Goal: Information Seeking & Learning: Understand process/instructions

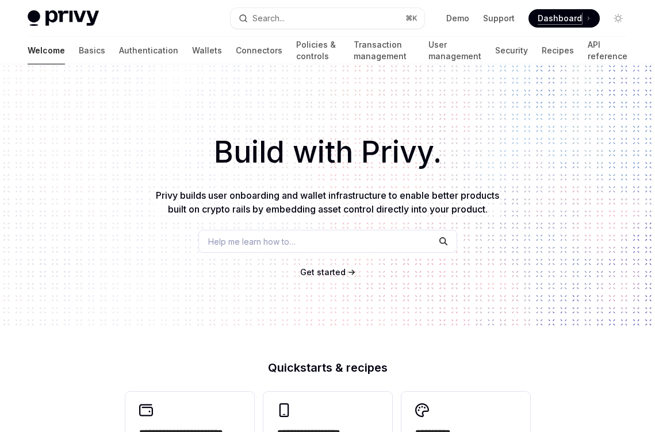
type textarea "*"
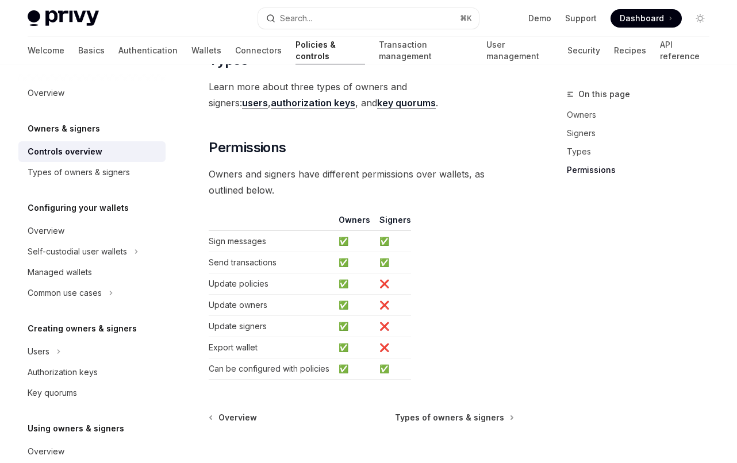
scroll to position [1063, 0]
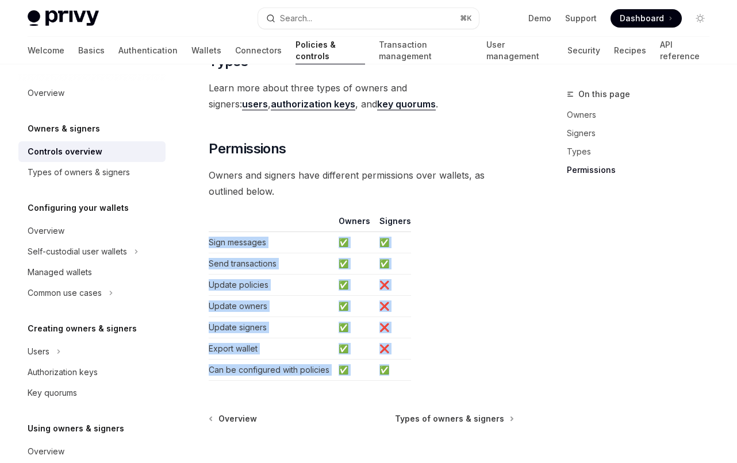
drag, startPoint x: 435, startPoint y: 364, endPoint x: 422, endPoint y: 212, distance: 152.9
click at [422, 216] on table "Owners Signers Sign messages ✅ ✅ Send transactions ✅ ✅ Update policies ✅ ❌ Upda…" at bounding box center [361, 299] width 305 height 166
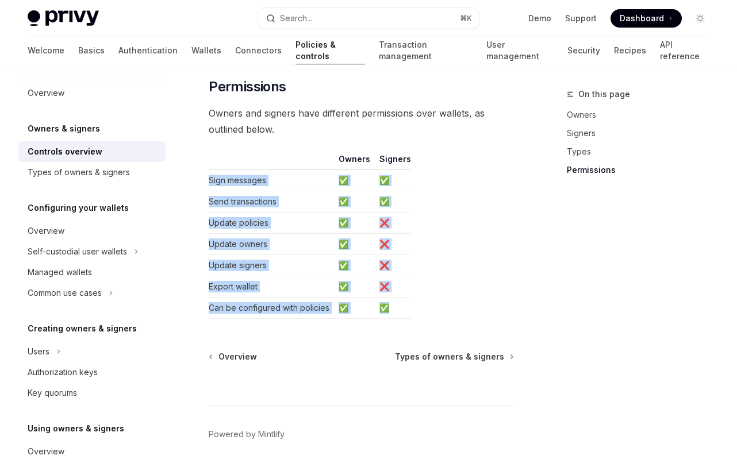
scroll to position [1142, 0]
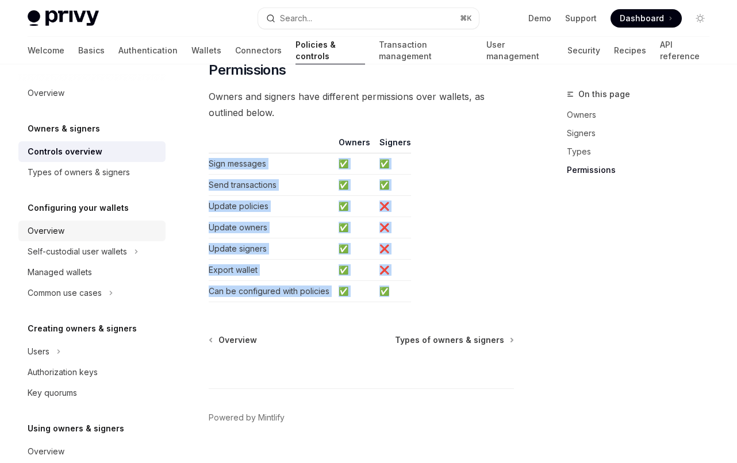
click at [103, 225] on div "Overview" at bounding box center [93, 231] width 131 height 14
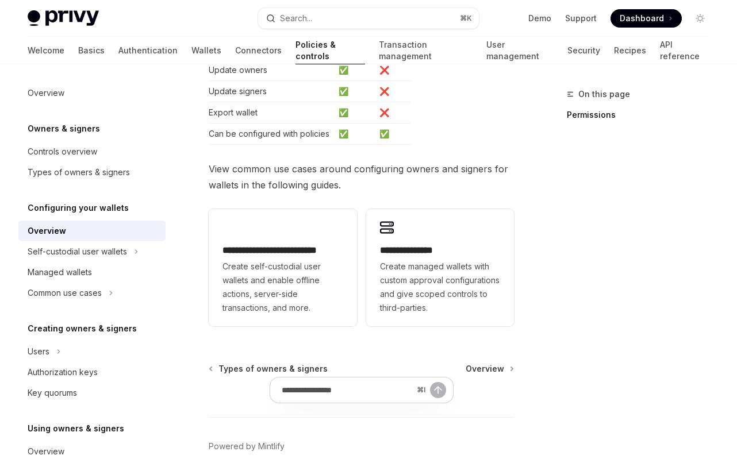
scroll to position [387, 0]
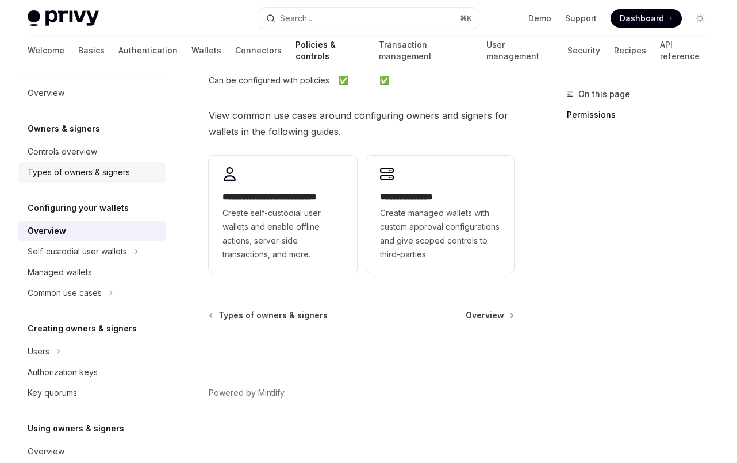
click at [125, 178] on div "Types of owners & signers" at bounding box center [79, 173] width 102 height 14
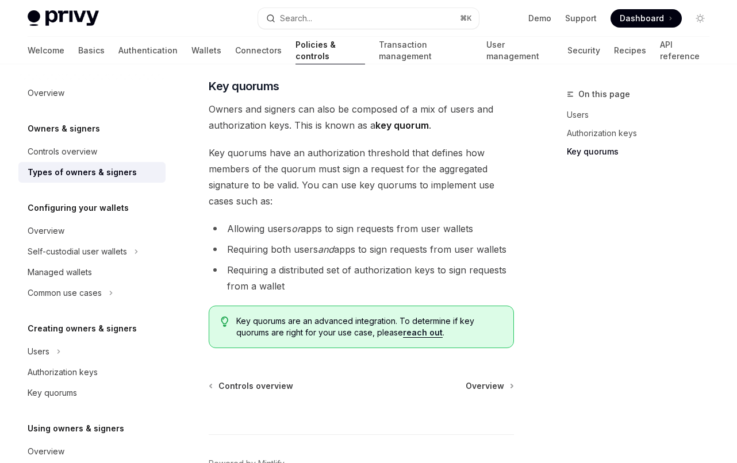
scroll to position [564, 0]
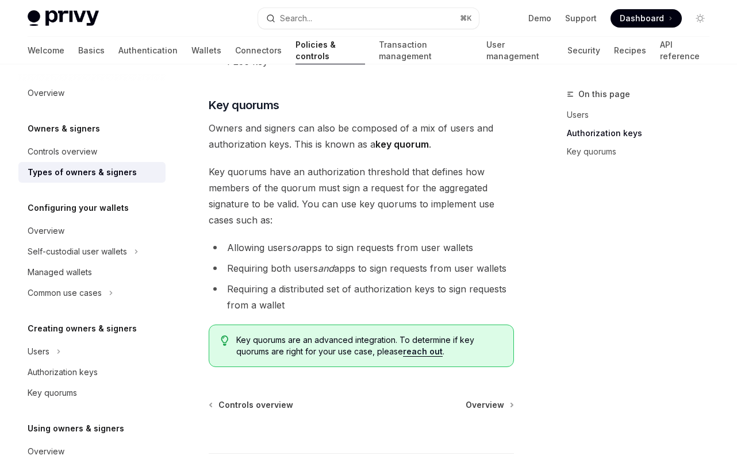
click at [93, 139] on div "Owners & signers Controls overview Types of owners & signers" at bounding box center [91, 152] width 147 height 61
click at [93, 145] on div "Controls overview" at bounding box center [63, 152] width 70 height 14
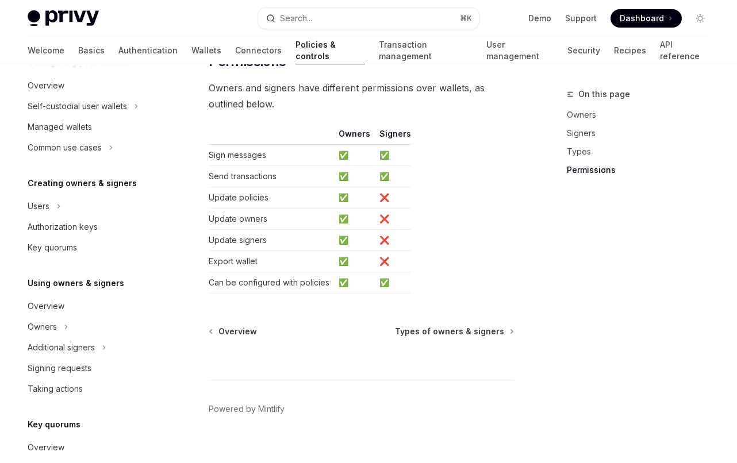
scroll to position [146, 0]
click at [149, 333] on button "Owners" at bounding box center [91, 326] width 147 height 21
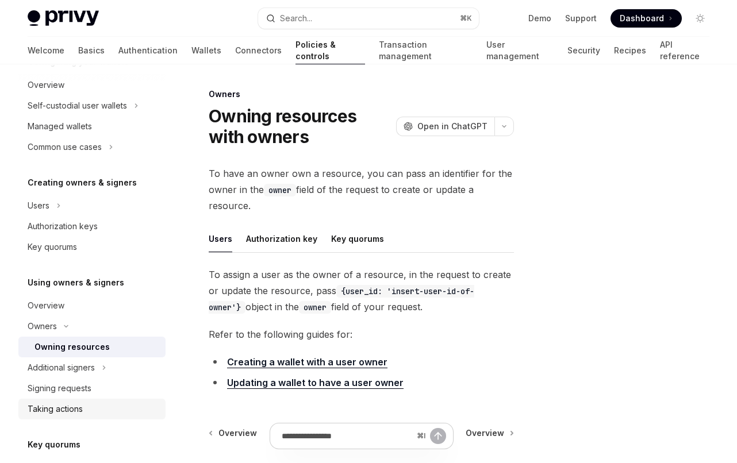
click at [127, 400] on link "Taking actions" at bounding box center [91, 409] width 147 height 21
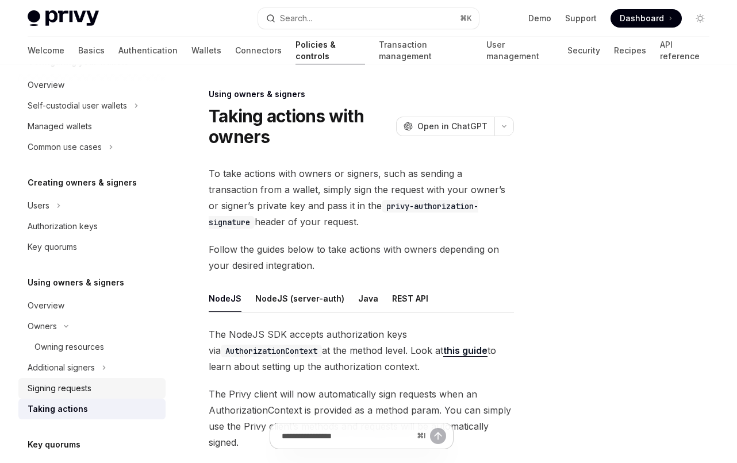
click at [124, 392] on div "Signing requests" at bounding box center [93, 389] width 131 height 14
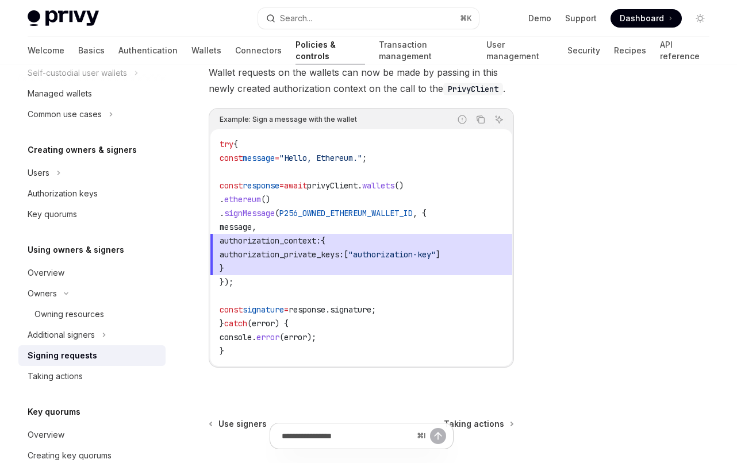
scroll to position [598, 0]
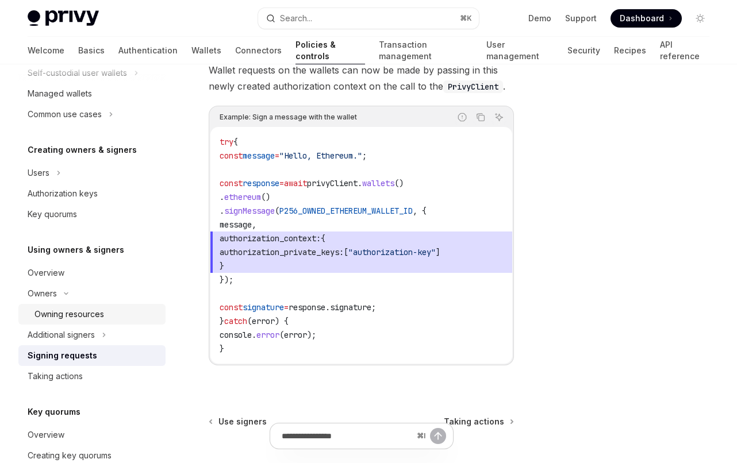
click at [113, 315] on div "Owning resources" at bounding box center [96, 315] width 124 height 14
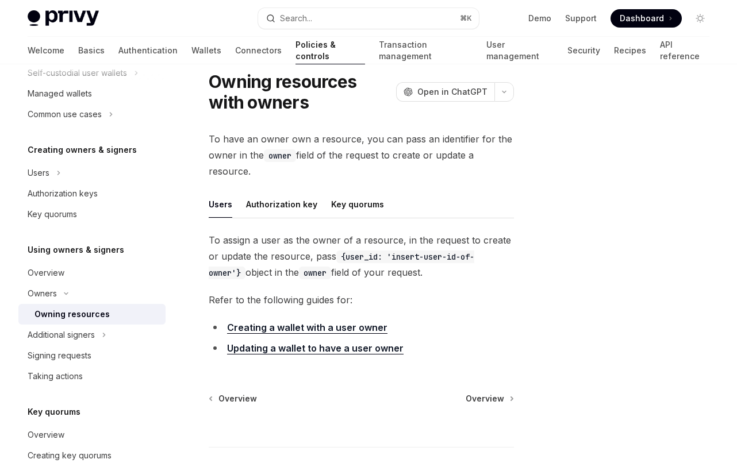
scroll to position [41, 0]
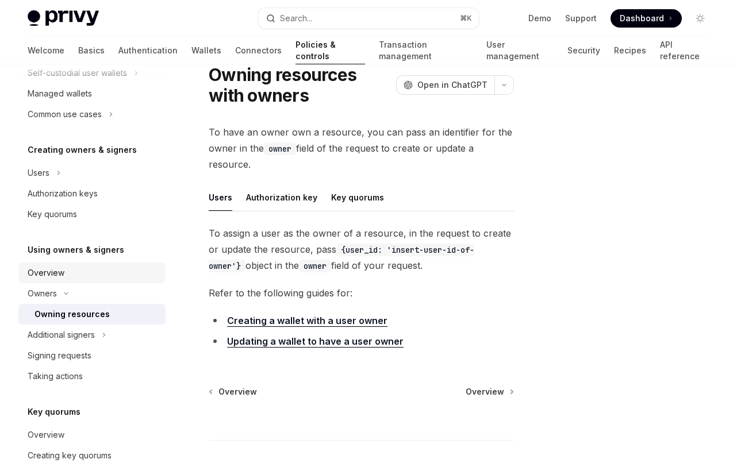
click at [129, 279] on div "Overview" at bounding box center [93, 273] width 131 height 14
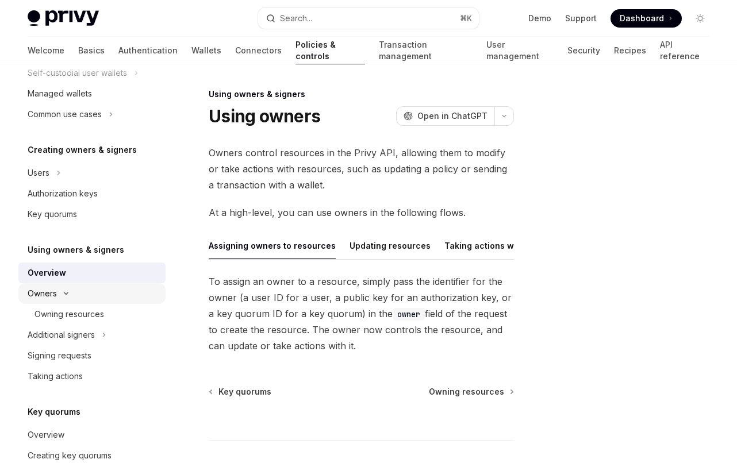
click at [116, 290] on button "Owners" at bounding box center [91, 293] width 147 height 21
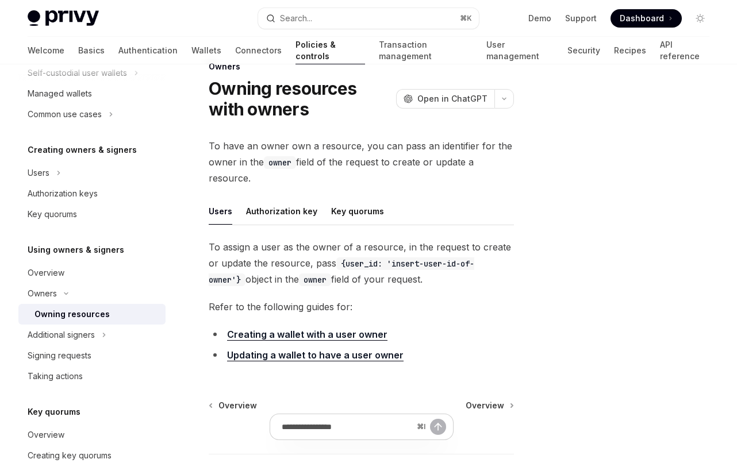
scroll to position [43, 0]
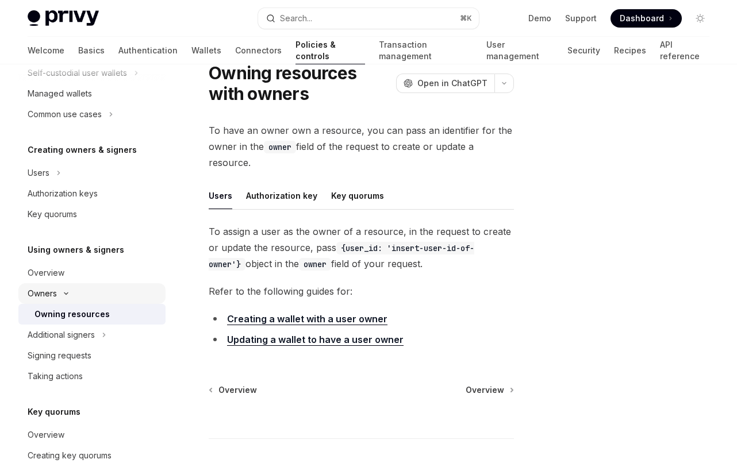
click at [137, 294] on button "Owners" at bounding box center [91, 293] width 147 height 21
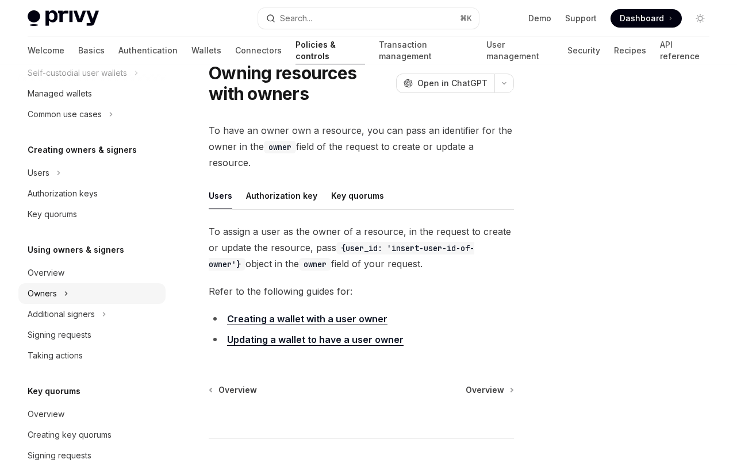
click at [137, 294] on button "Owners" at bounding box center [91, 293] width 147 height 21
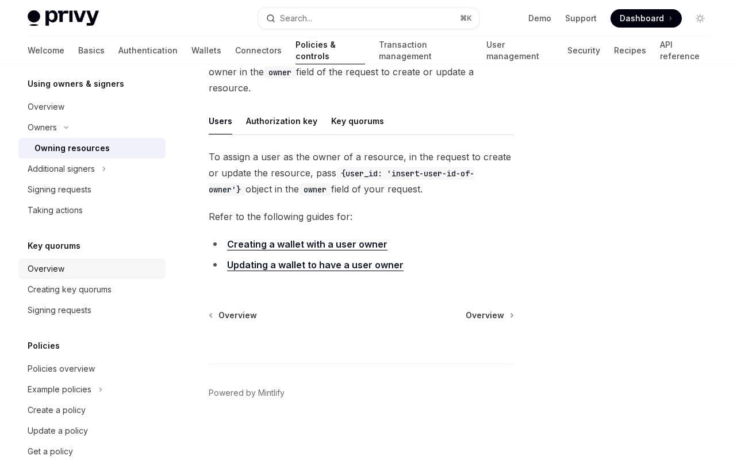
scroll to position [367, 0]
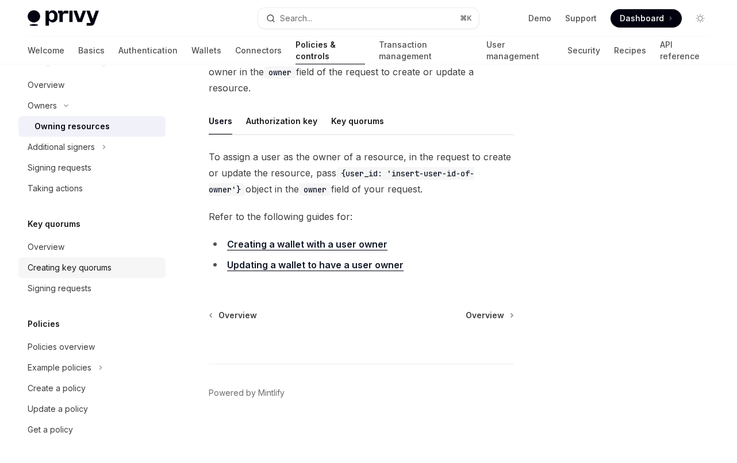
click at [98, 266] on div "Creating key quorums" at bounding box center [70, 268] width 84 height 14
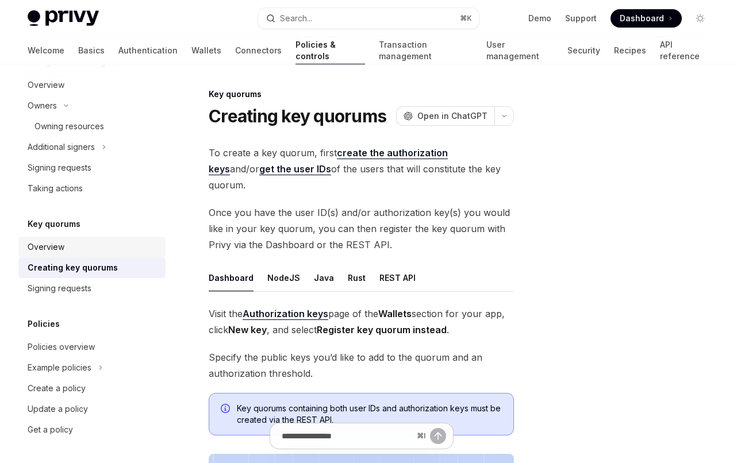
click at [84, 256] on link "Overview" at bounding box center [91, 247] width 147 height 21
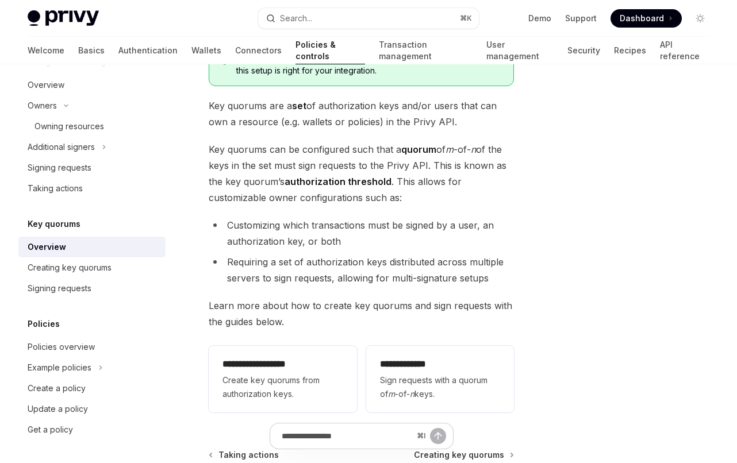
scroll to position [102, 0]
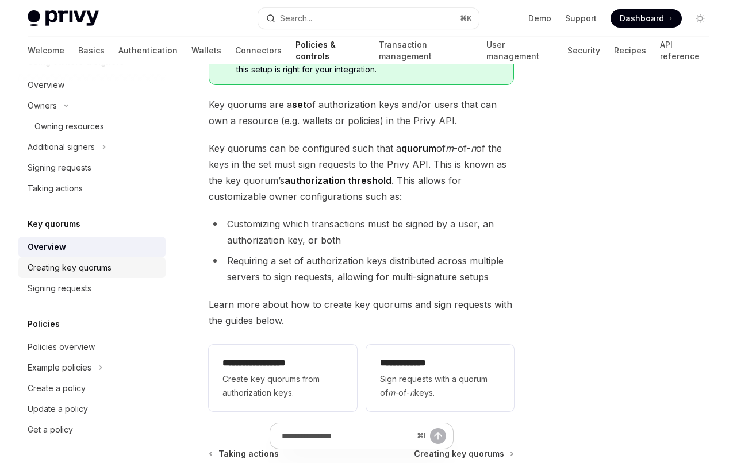
click at [121, 262] on div "Creating key quorums" at bounding box center [93, 268] width 131 height 14
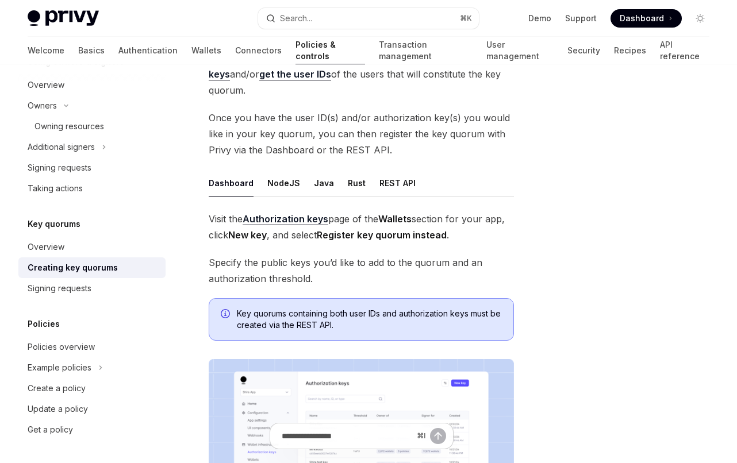
scroll to position [90, 0]
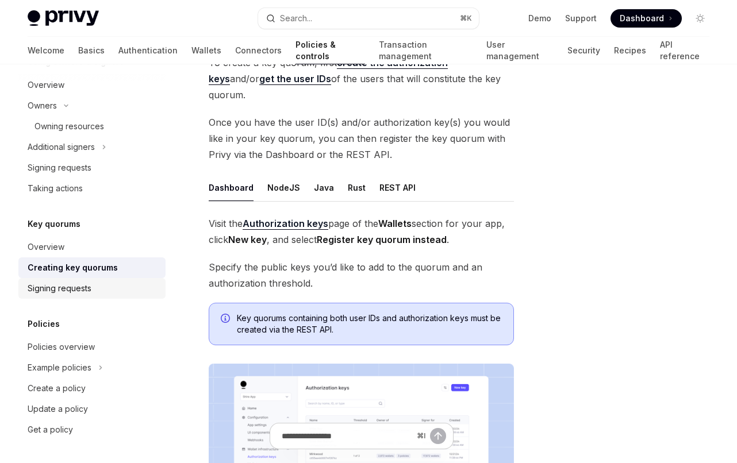
click at [82, 284] on div "Signing requests" at bounding box center [60, 289] width 64 height 14
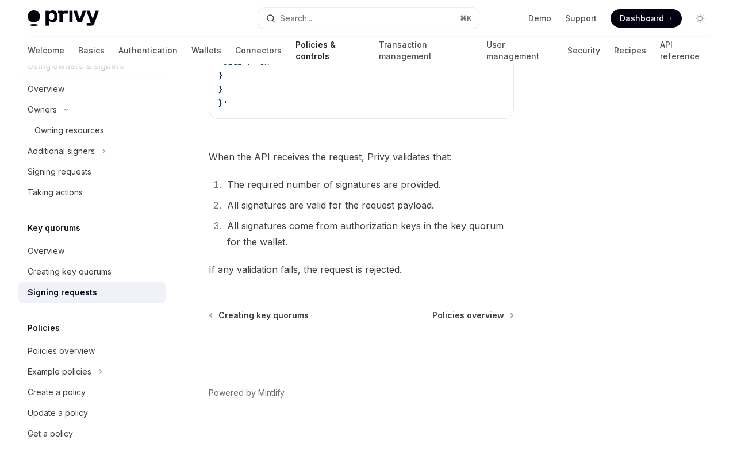
scroll to position [367, 0]
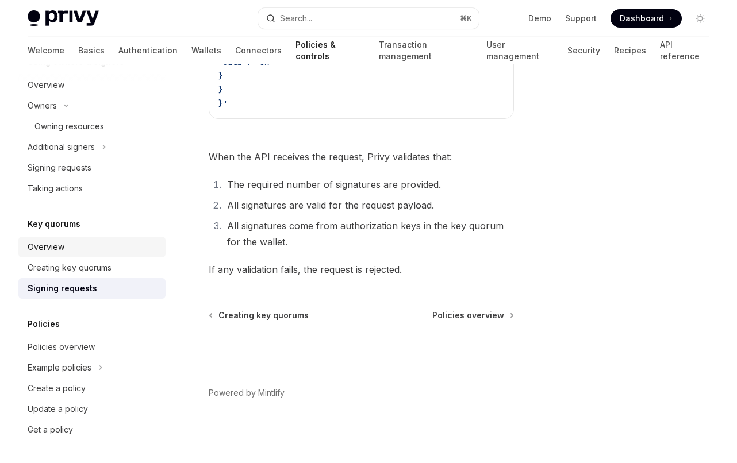
click at [64, 255] on link "Overview" at bounding box center [91, 247] width 147 height 21
type textarea "*"
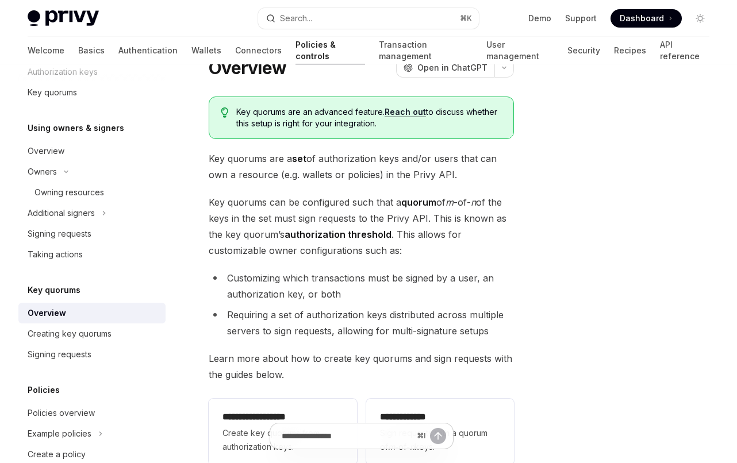
scroll to position [52, 0]
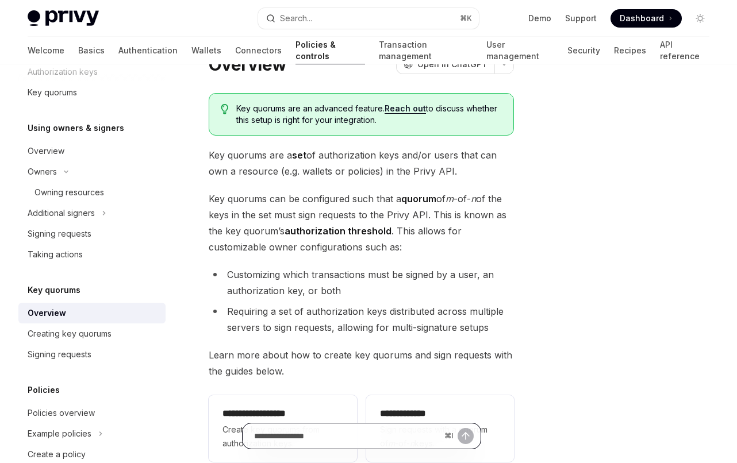
click at [351, 432] on input "Ask a question..." at bounding box center [347, 436] width 186 height 25
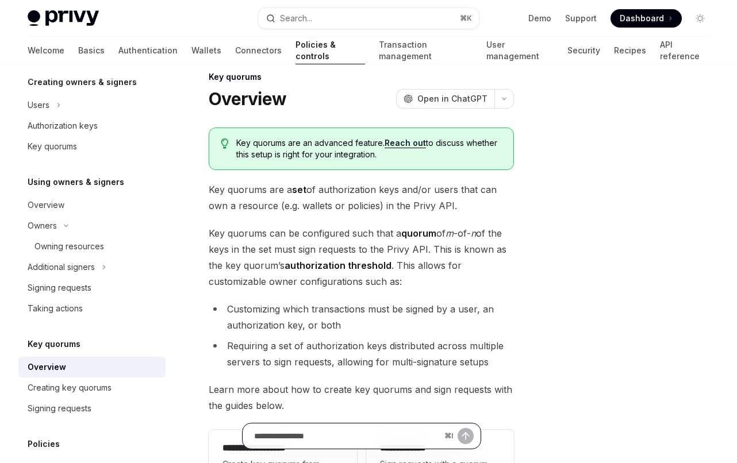
scroll to position [241, 0]
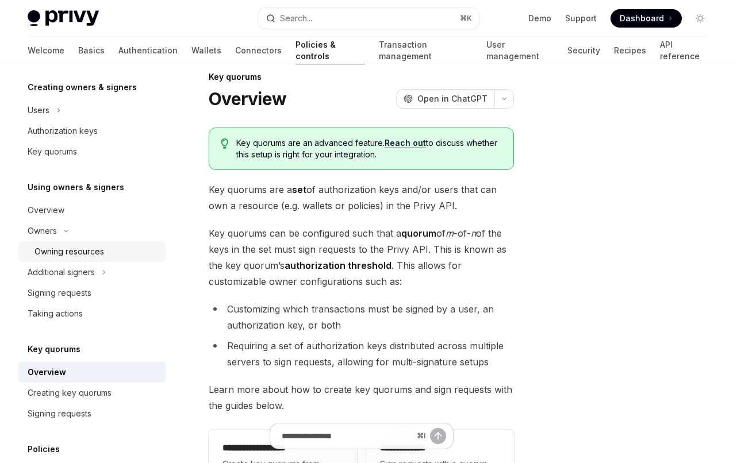
click at [98, 257] on div "Owning resources" at bounding box center [69, 252] width 70 height 14
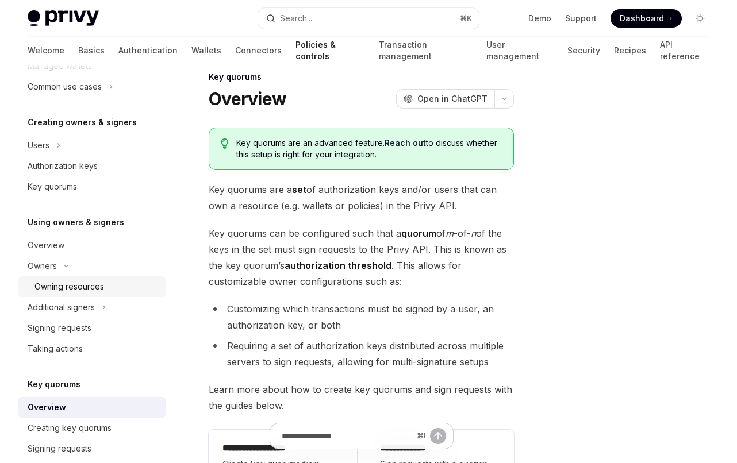
scroll to position [186, 0]
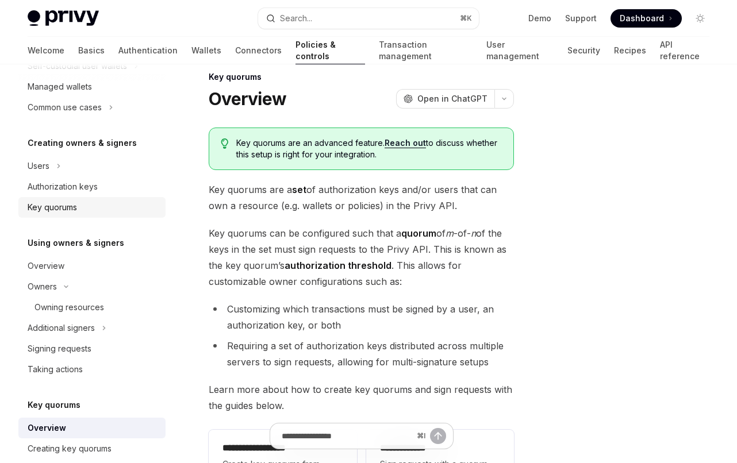
click at [93, 208] on div "Key quorums" at bounding box center [93, 208] width 131 height 14
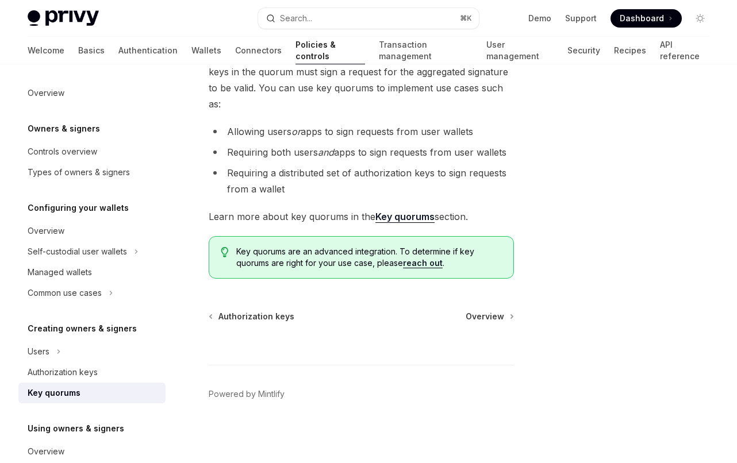
scroll to position [142, 0]
click at [399, 218] on strong "Key quorums" at bounding box center [404, 215] width 59 height 11
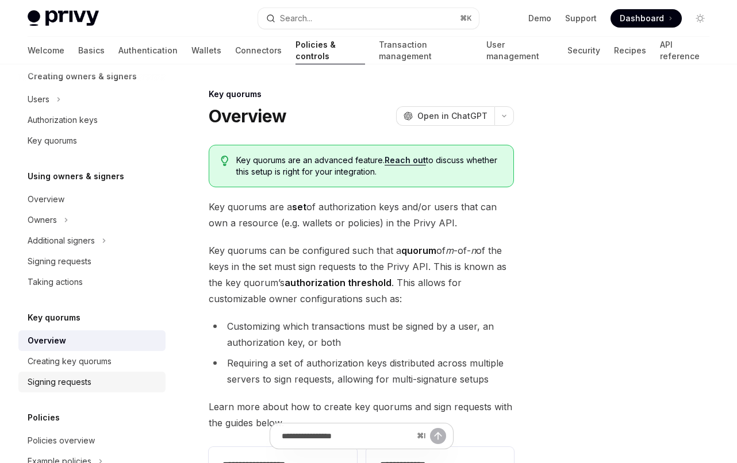
scroll to position [247, 0]
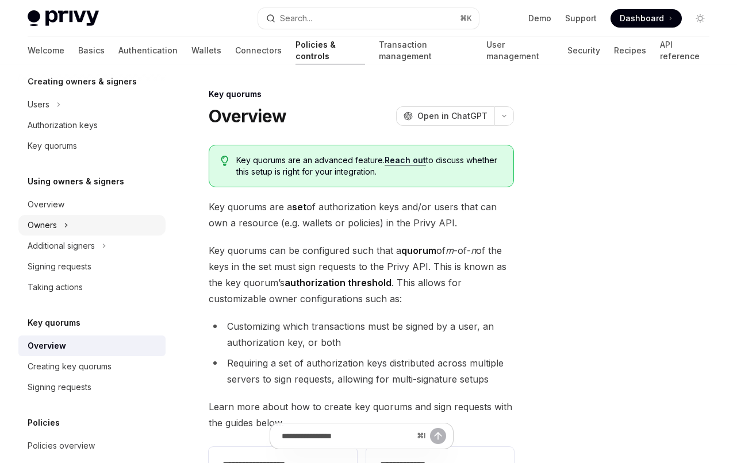
click at [59, 232] on button "Owners" at bounding box center [91, 225] width 147 height 21
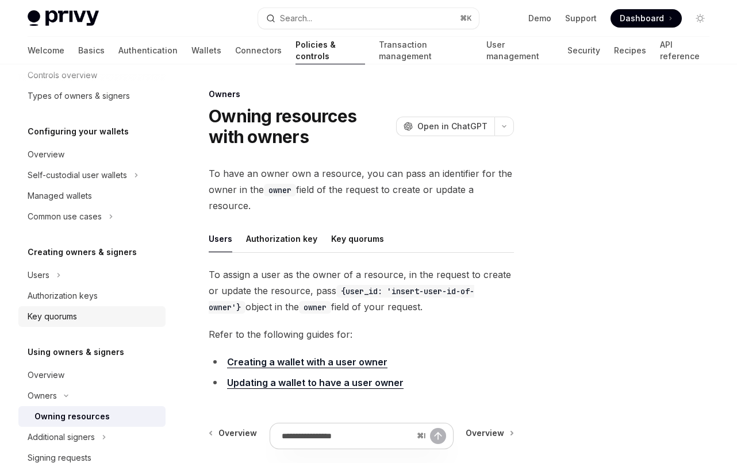
scroll to position [63, 0]
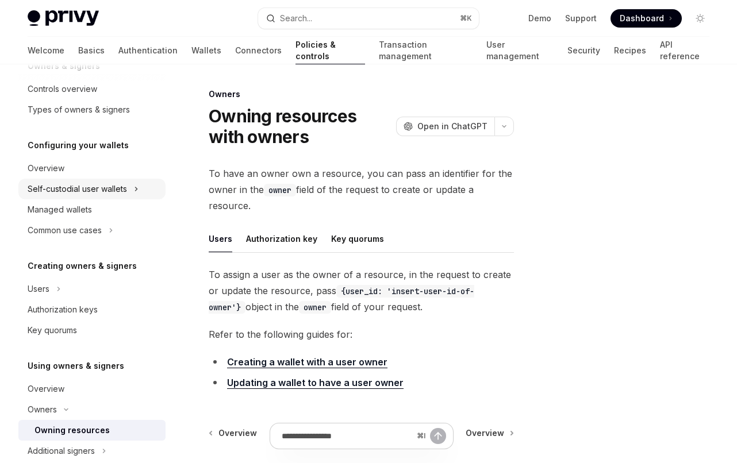
click at [92, 197] on button "Self-custodial user wallets" at bounding box center [91, 189] width 147 height 21
type textarea "*"
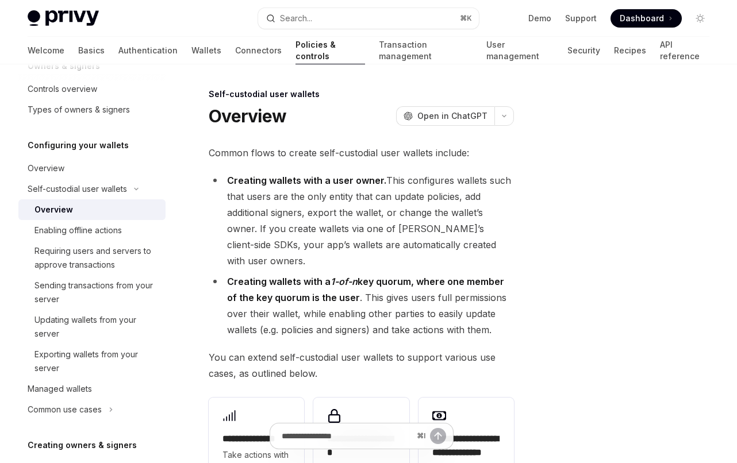
scroll to position [71, 0]
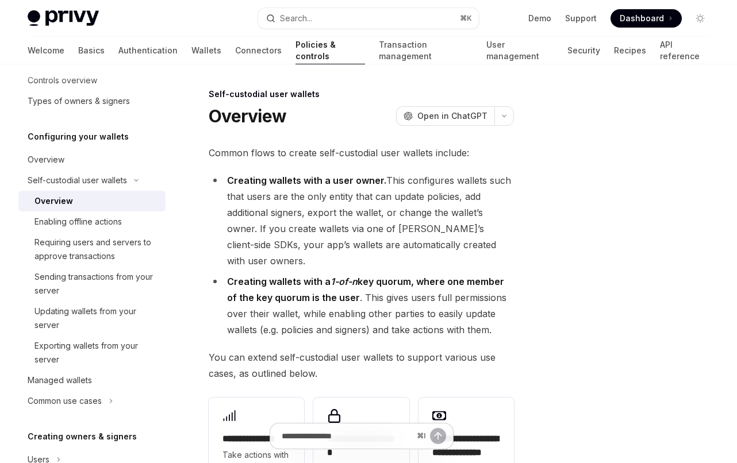
click at [18, 170] on button "Self-custodial user wallets" at bounding box center [91, 180] width 147 height 21
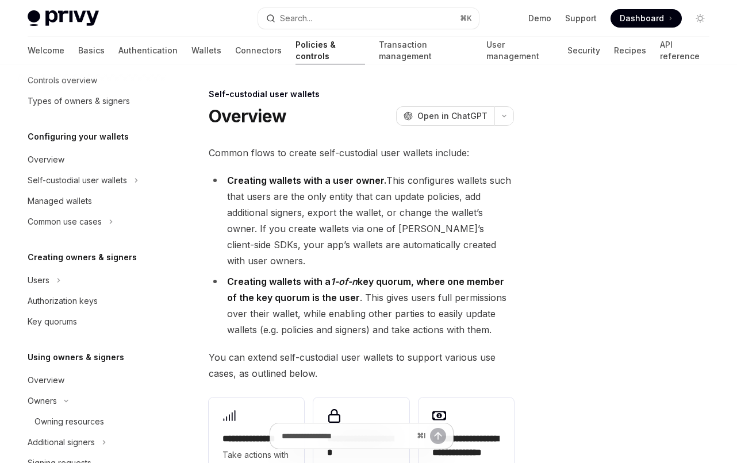
click at [370, 239] on li "Creating wallets with a user owner. This configures wallets such that users are…" at bounding box center [361, 220] width 305 height 97
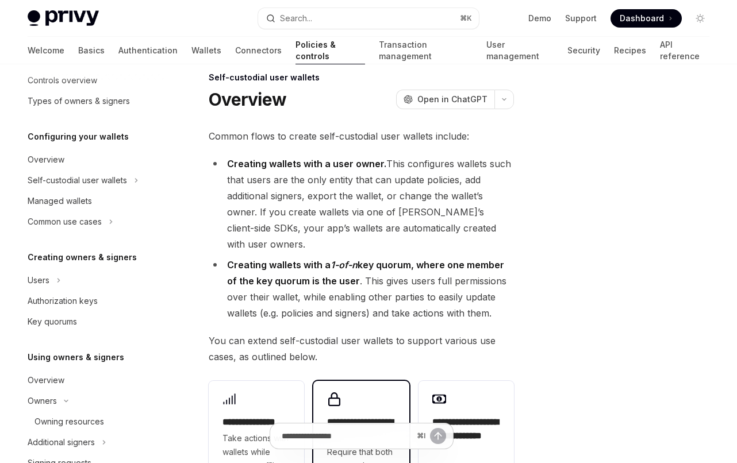
scroll to position [0, 0]
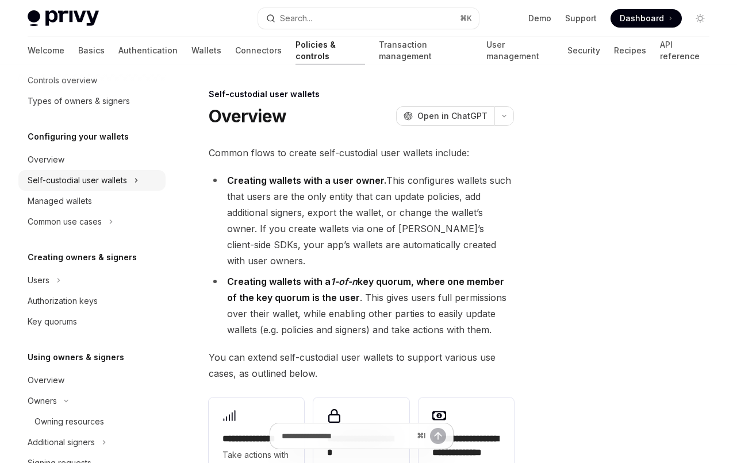
click at [125, 183] on div "Self-custodial user wallets" at bounding box center [77, 181] width 99 height 14
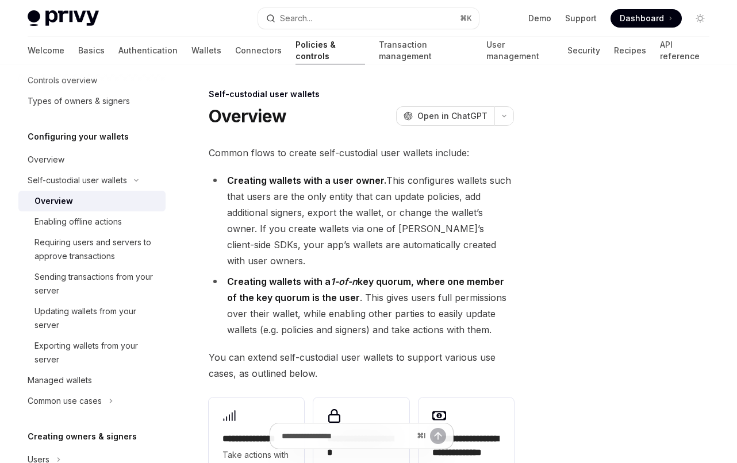
click at [374, 31] on div "Privy Docs home page Search... ⌘ K Demo Support Dashboard Dashboard Search..." at bounding box center [369, 18] width 682 height 37
click at [367, 18] on button "Search... ⌘ K" at bounding box center [368, 18] width 221 height 21
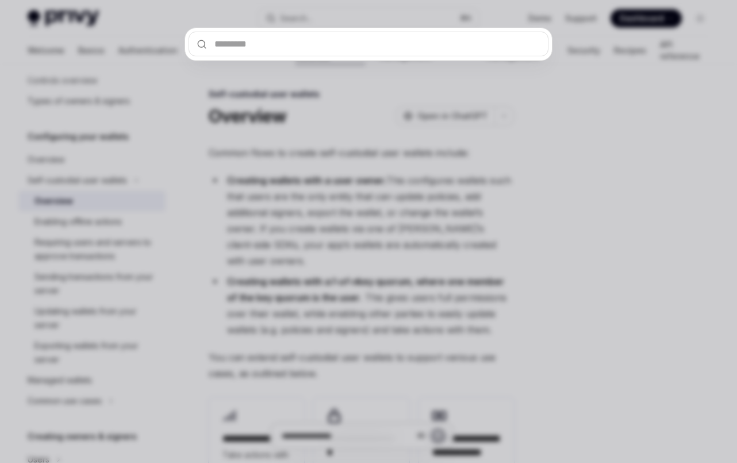
click at [166, 73] on div at bounding box center [368, 231] width 737 height 463
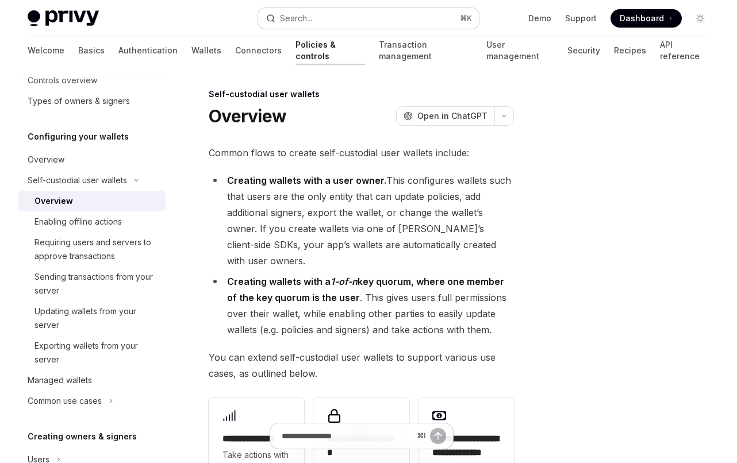
click at [327, 24] on button "Search... ⌘ K" at bounding box center [368, 18] width 221 height 21
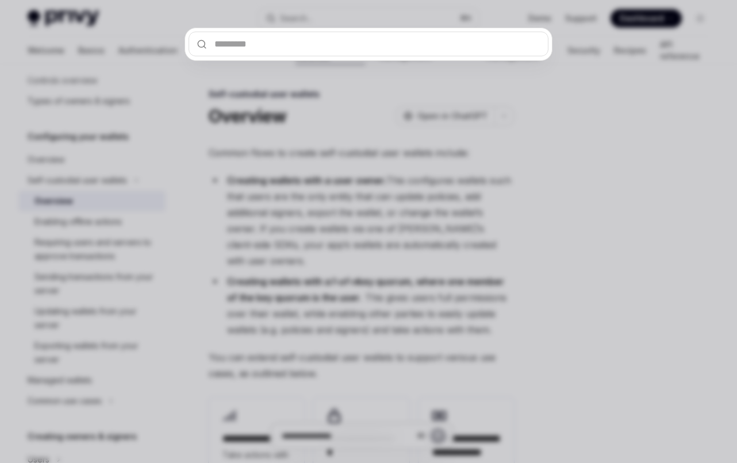
click at [629, 37] on div at bounding box center [368, 231] width 737 height 463
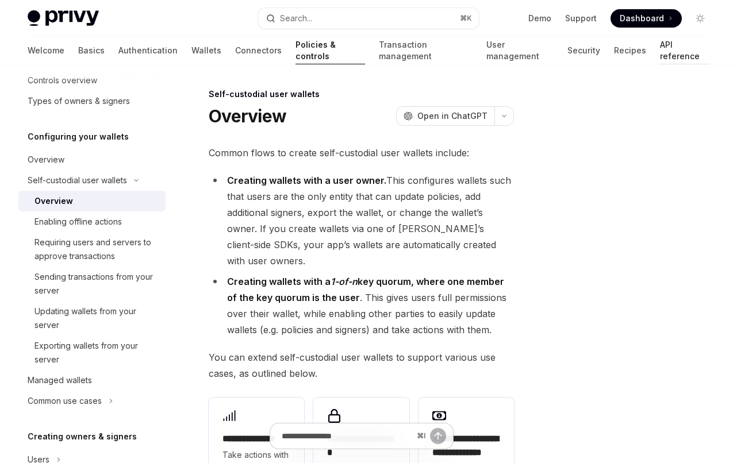
click at [660, 47] on link "API reference" at bounding box center [684, 51] width 49 height 28
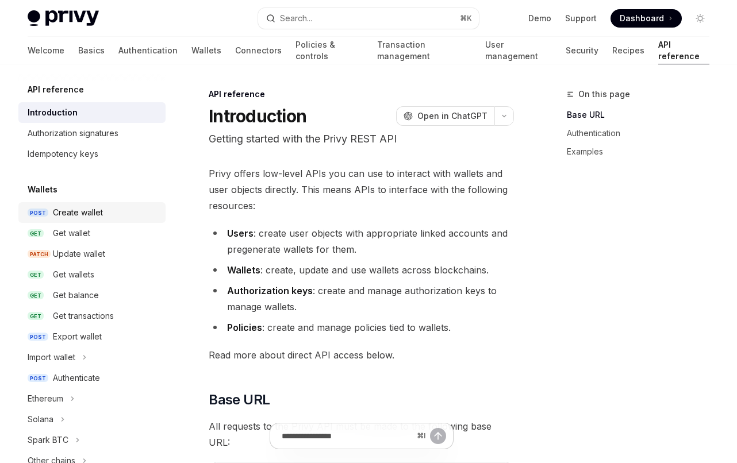
click at [115, 212] on div "Create wallet" at bounding box center [106, 213] width 106 height 14
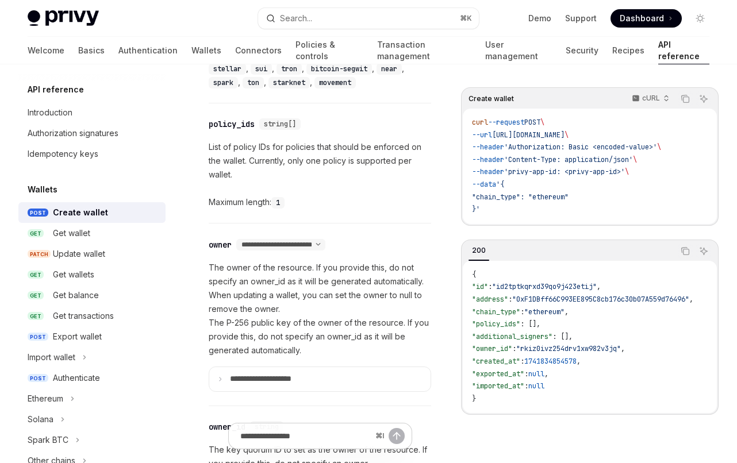
scroll to position [598, 0]
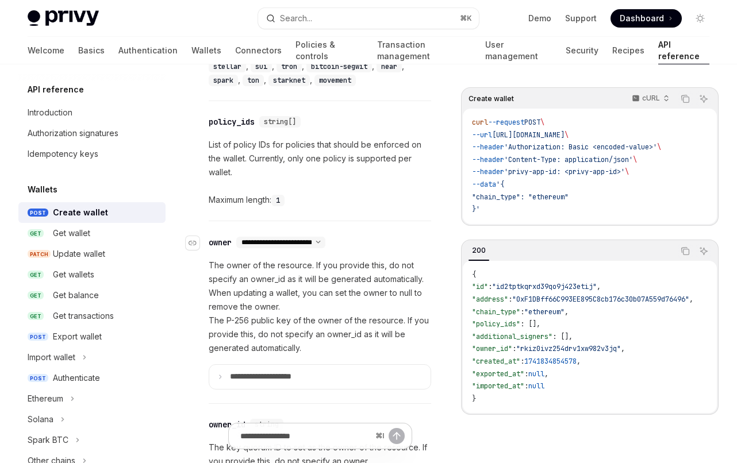
click at [325, 238] on select "**********" at bounding box center [280, 242] width 89 height 9
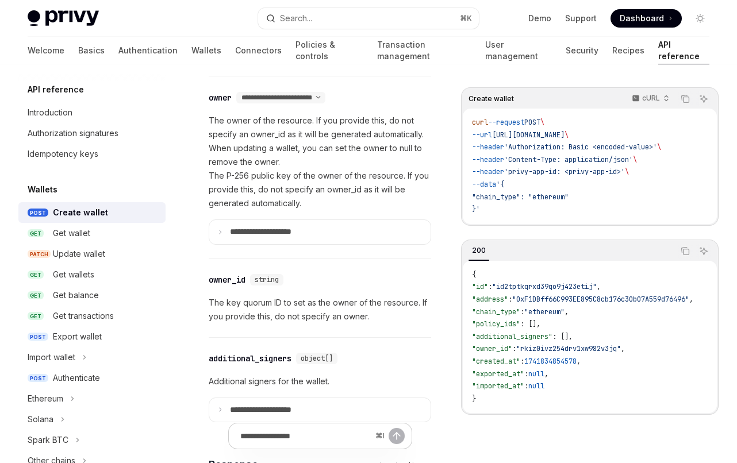
click at [329, 244] on div "**********" at bounding box center [320, 167] width 222 height 182
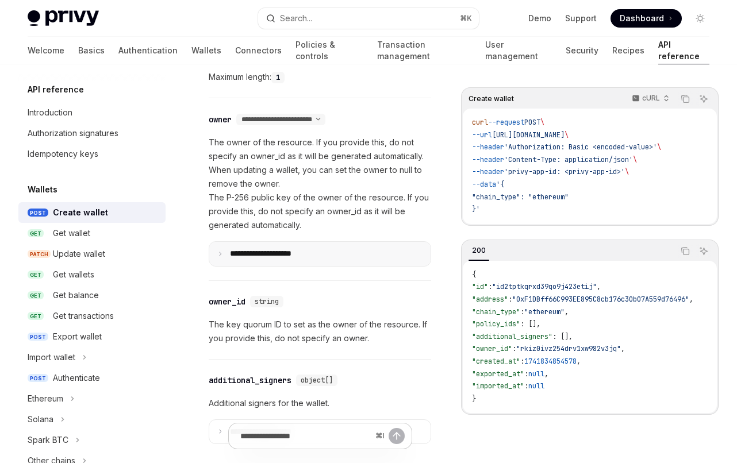
click at [329, 244] on summary "**********" at bounding box center [319, 254] width 221 height 24
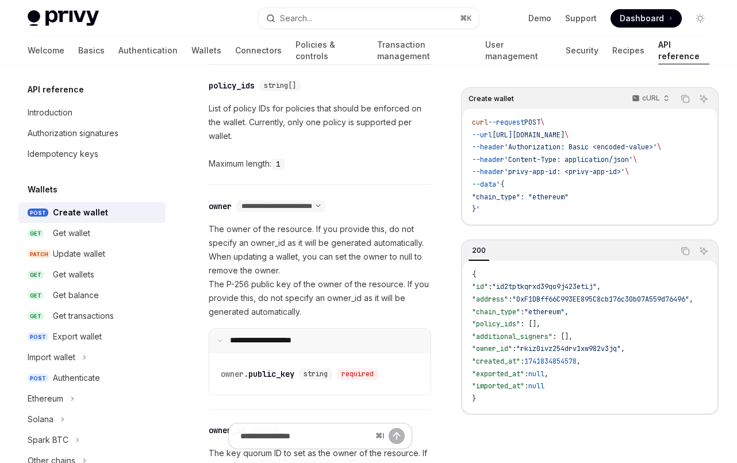
scroll to position [635, 0]
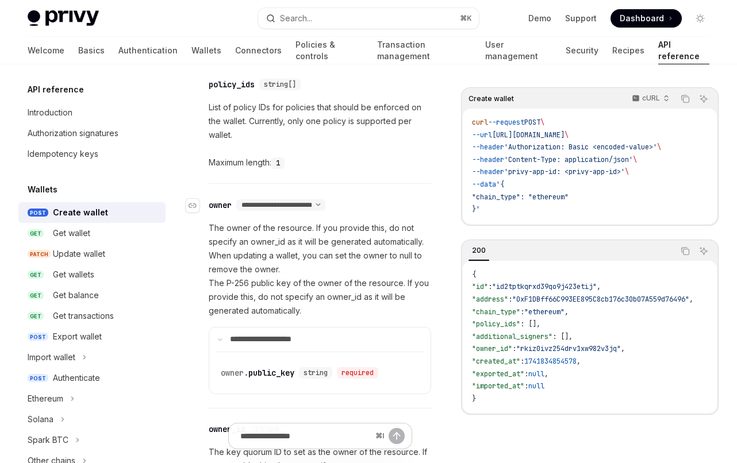
click at [342, 210] on div "**********" at bounding box center [314, 205] width 211 height 14
click at [325, 208] on select "**********" at bounding box center [280, 205] width 89 height 9
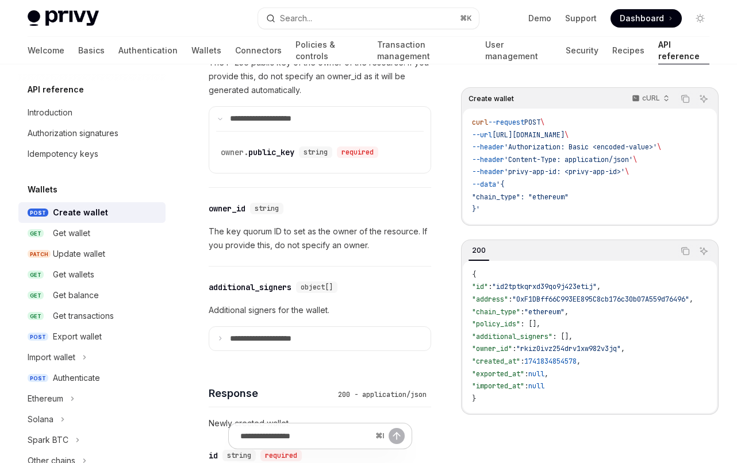
scroll to position [866, 0]
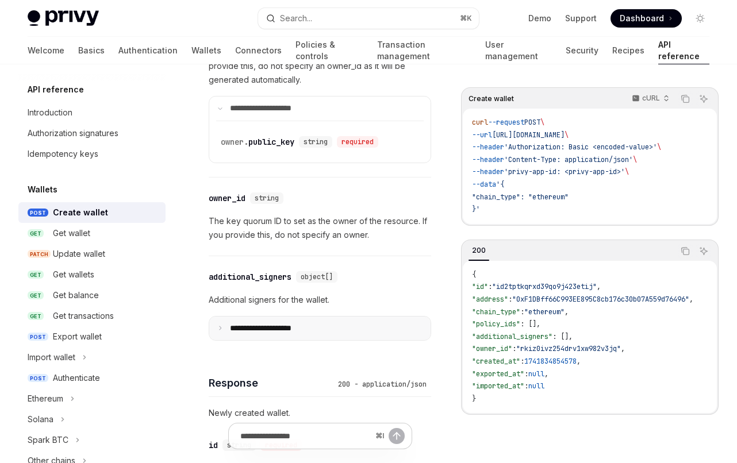
click at [334, 323] on summary "**********" at bounding box center [319, 329] width 221 height 24
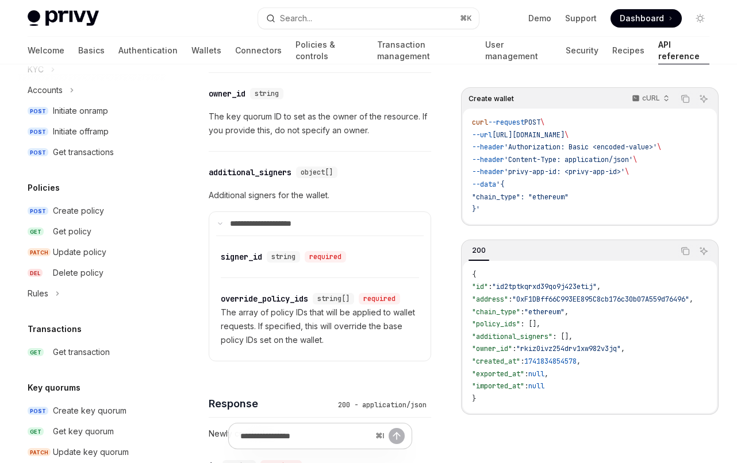
scroll to position [524, 0]
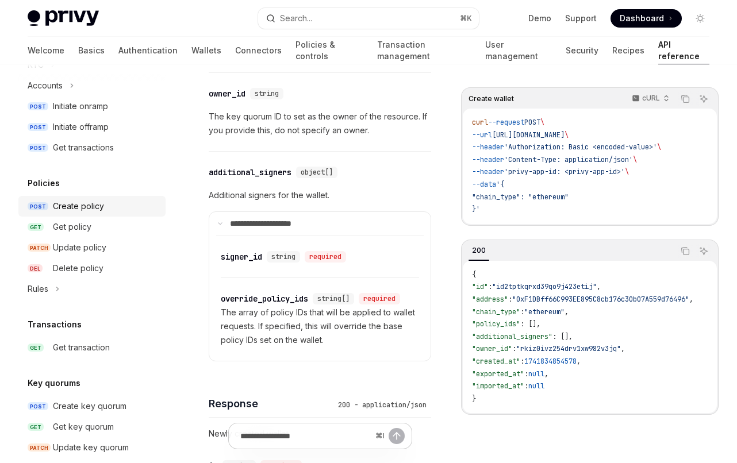
click at [93, 211] on div "Create policy" at bounding box center [78, 206] width 51 height 14
click at [66, 288] on button "Rules" at bounding box center [91, 289] width 147 height 21
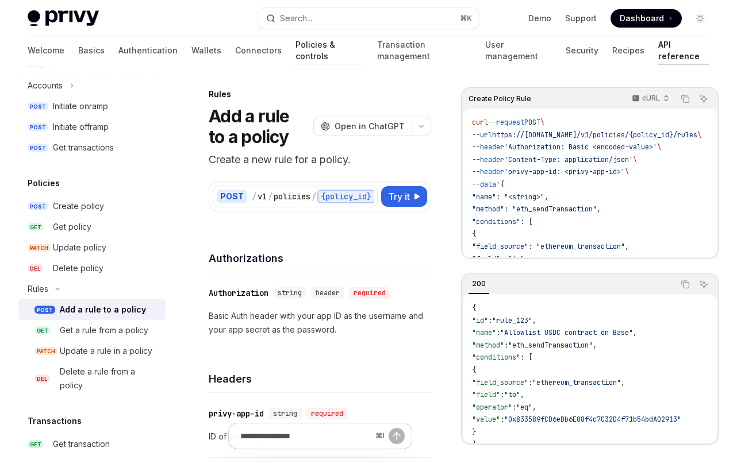
click at [295, 57] on link "Policies & controls" at bounding box center [329, 51] width 68 height 28
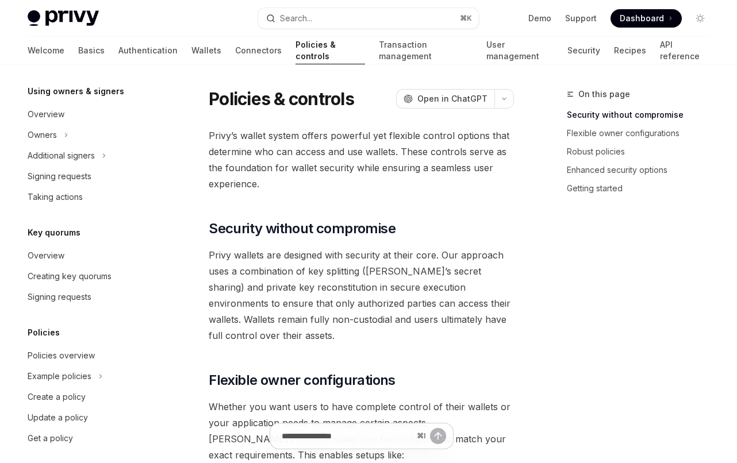
scroll to position [346, 0]
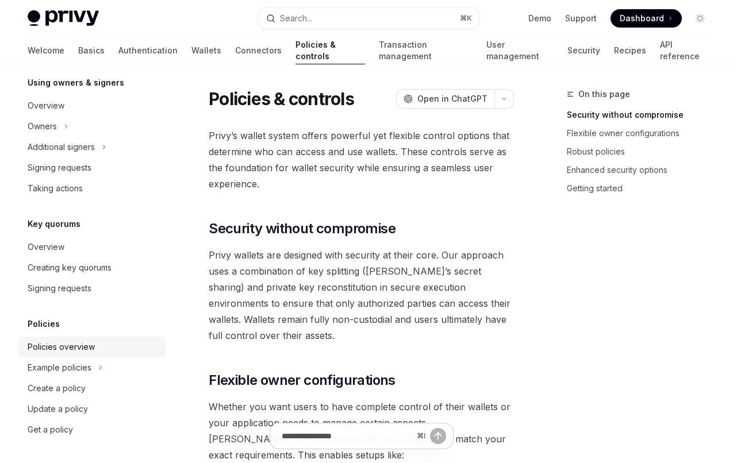
click at [100, 345] on div "Policies overview" at bounding box center [93, 347] width 131 height 14
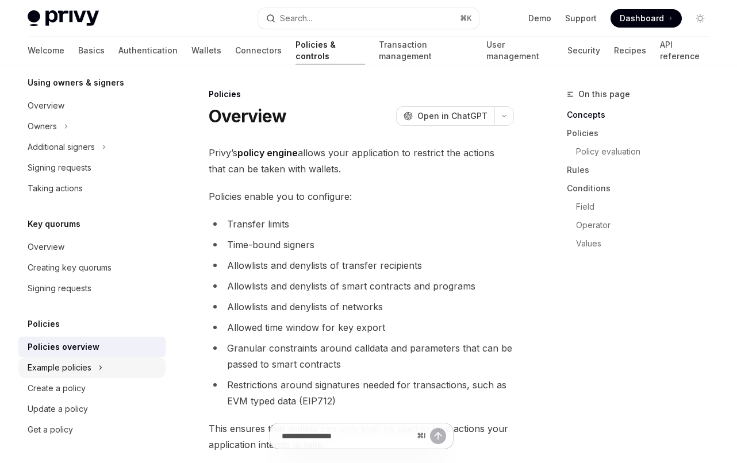
click at [101, 365] on icon "Toggle Example policies section" at bounding box center [100, 368] width 5 height 14
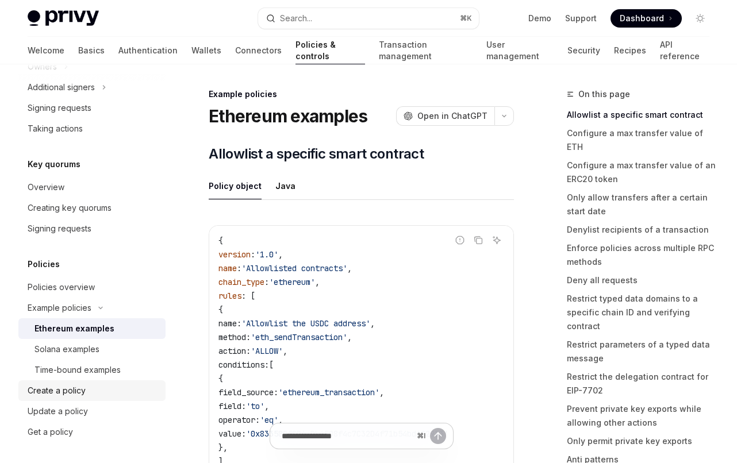
click at [112, 392] on div "Create a policy" at bounding box center [93, 391] width 131 height 14
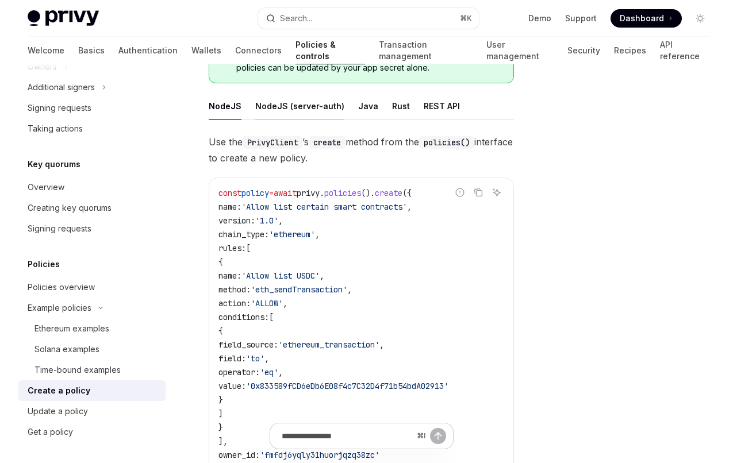
scroll to position [231, 0]
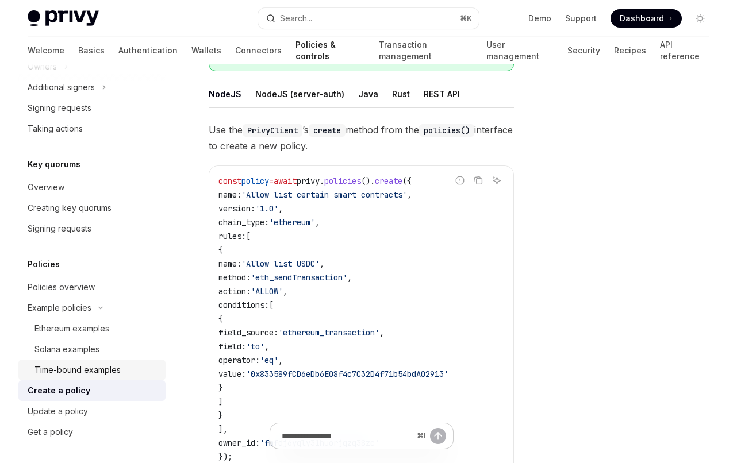
click at [125, 367] on div "Time-bound examples" at bounding box center [96, 370] width 124 height 14
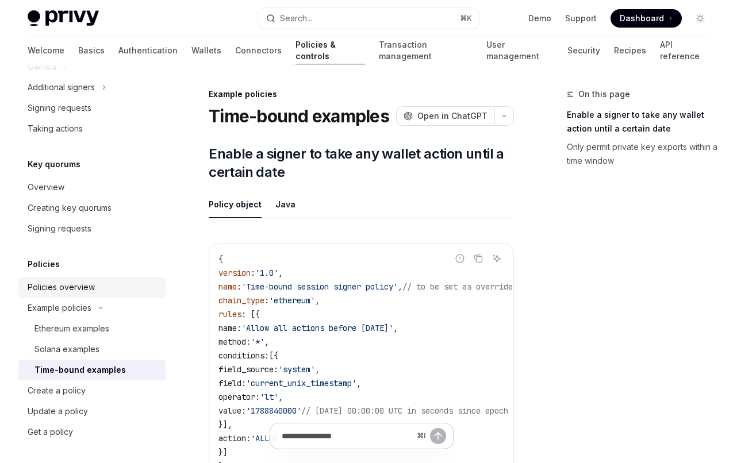
click at [102, 282] on div "Policies overview" at bounding box center [93, 288] width 131 height 14
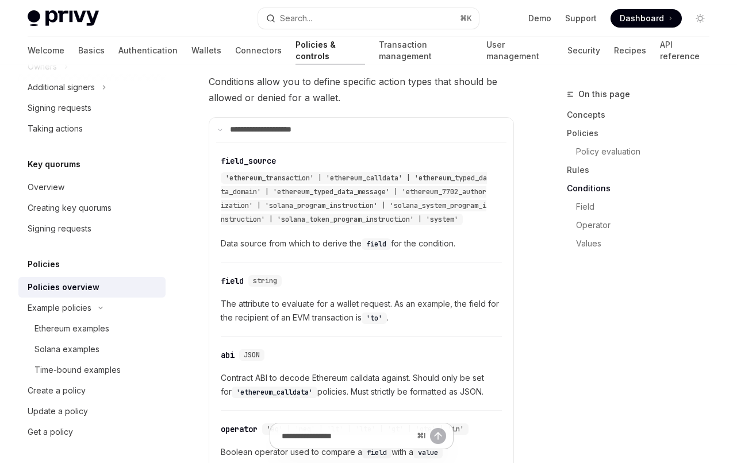
scroll to position [2636, 0]
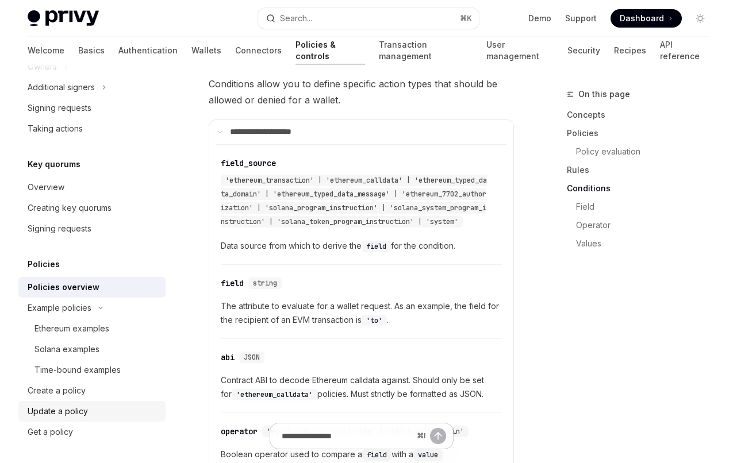
click at [112, 409] on div "Update a policy" at bounding box center [93, 412] width 131 height 14
type textarea "*"
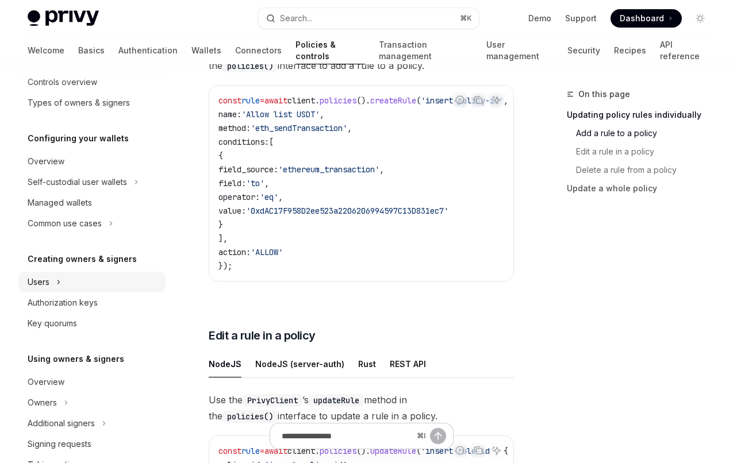
scroll to position [73, 0]
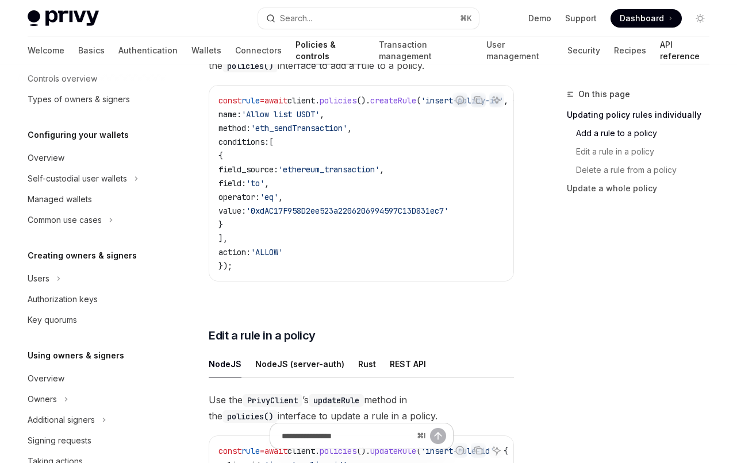
click at [660, 50] on link "API reference" at bounding box center [684, 51] width 49 height 28
click at [660, 53] on link "API reference" at bounding box center [684, 51] width 49 height 28
click at [660, 39] on link "API reference" at bounding box center [684, 51] width 49 height 28
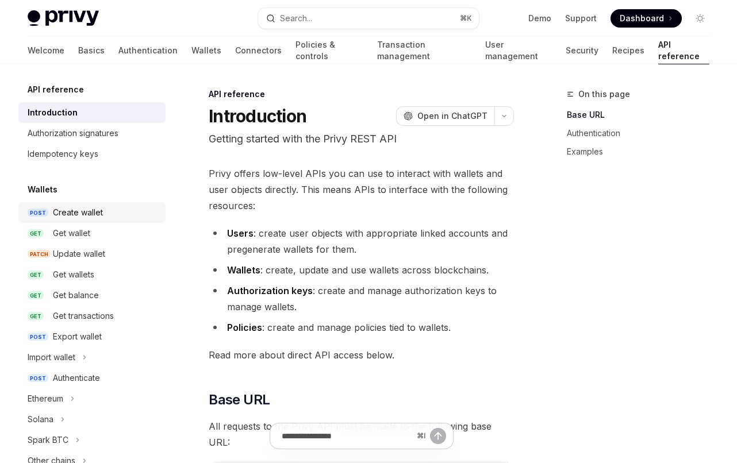
click at [118, 203] on link "POST Create wallet" at bounding box center [91, 212] width 147 height 21
click at [120, 209] on div "Create wallet" at bounding box center [106, 213] width 106 height 14
click at [93, 213] on div "Create wallet" at bounding box center [78, 213] width 50 height 14
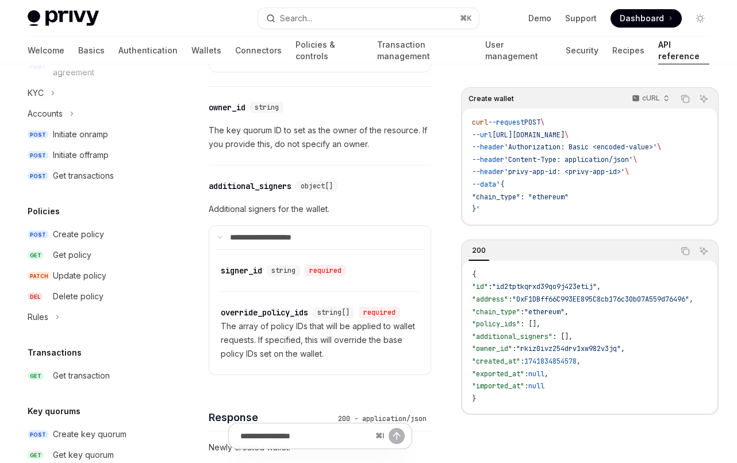
scroll to position [494, 0]
click at [109, 239] on div "Create policy" at bounding box center [106, 236] width 106 height 14
type textarea "*"
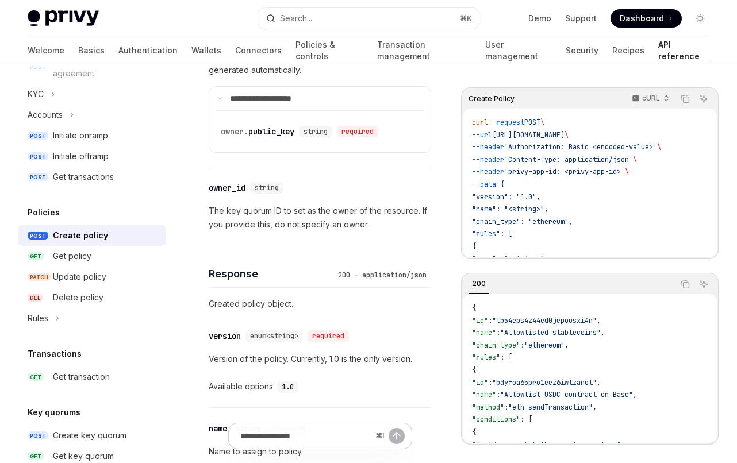
scroll to position [1004, 0]
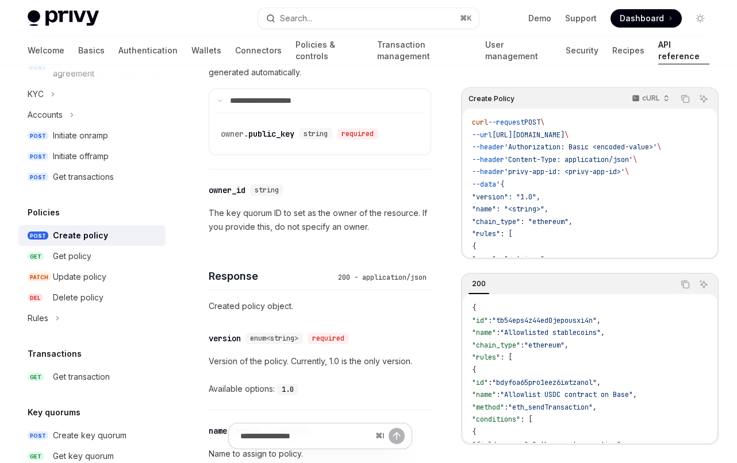
click at [254, 248] on div "Response 200 - application/json" at bounding box center [320, 269] width 222 height 43
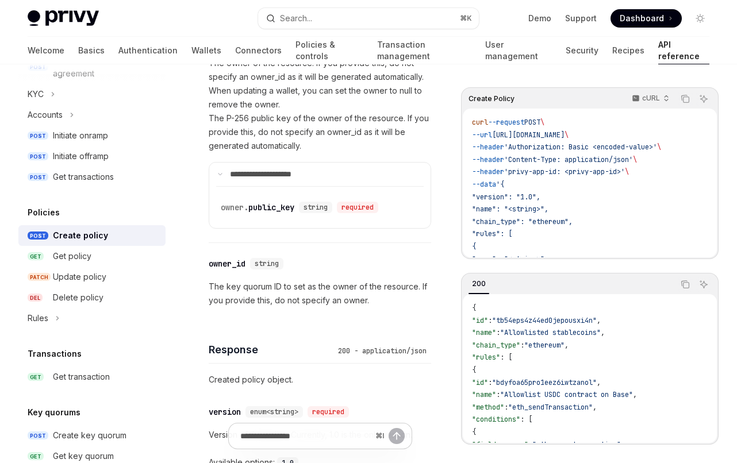
scroll to position [915, 0]
